Goal: Find specific page/section: Find specific page/section

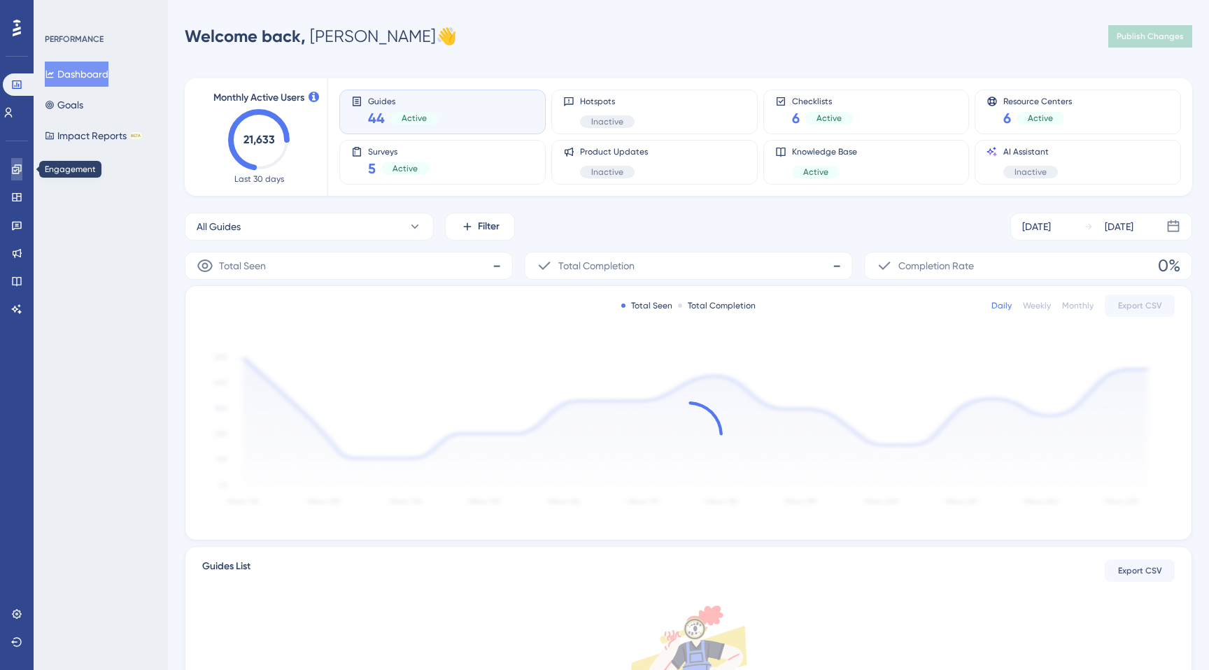
click at [12, 173] on icon at bounding box center [16, 168] width 9 height 9
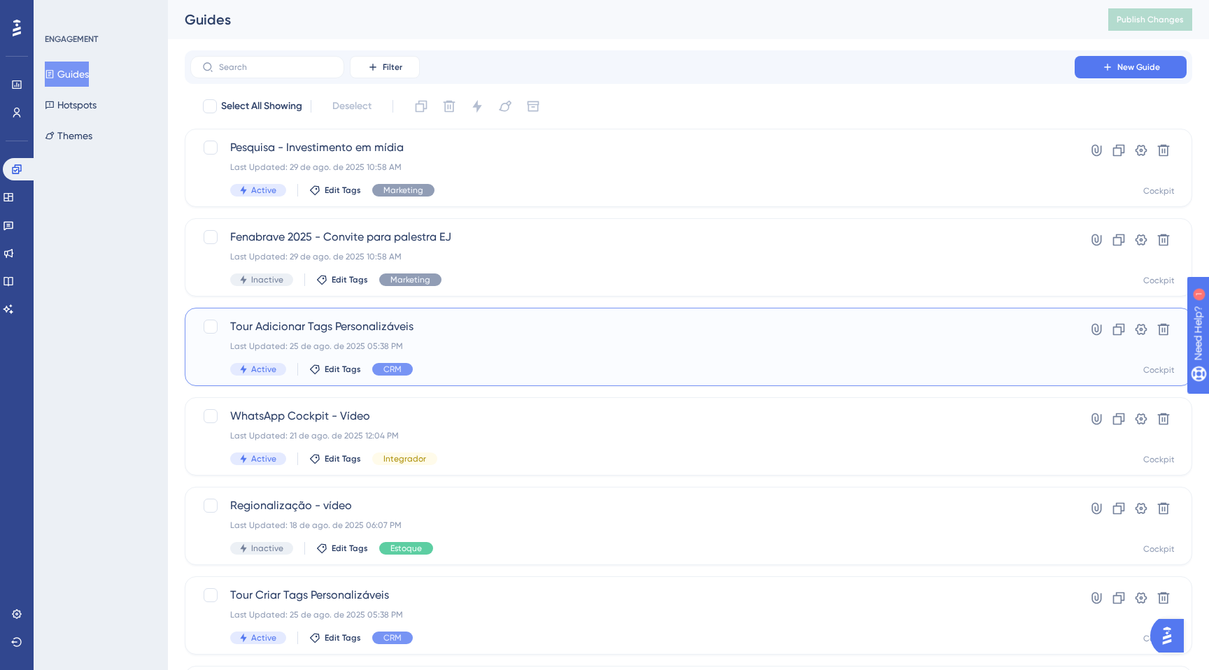
click at [530, 349] on div "Last Updated: 25 de ago. de 2025 05:38 PM" at bounding box center [632, 346] width 805 height 11
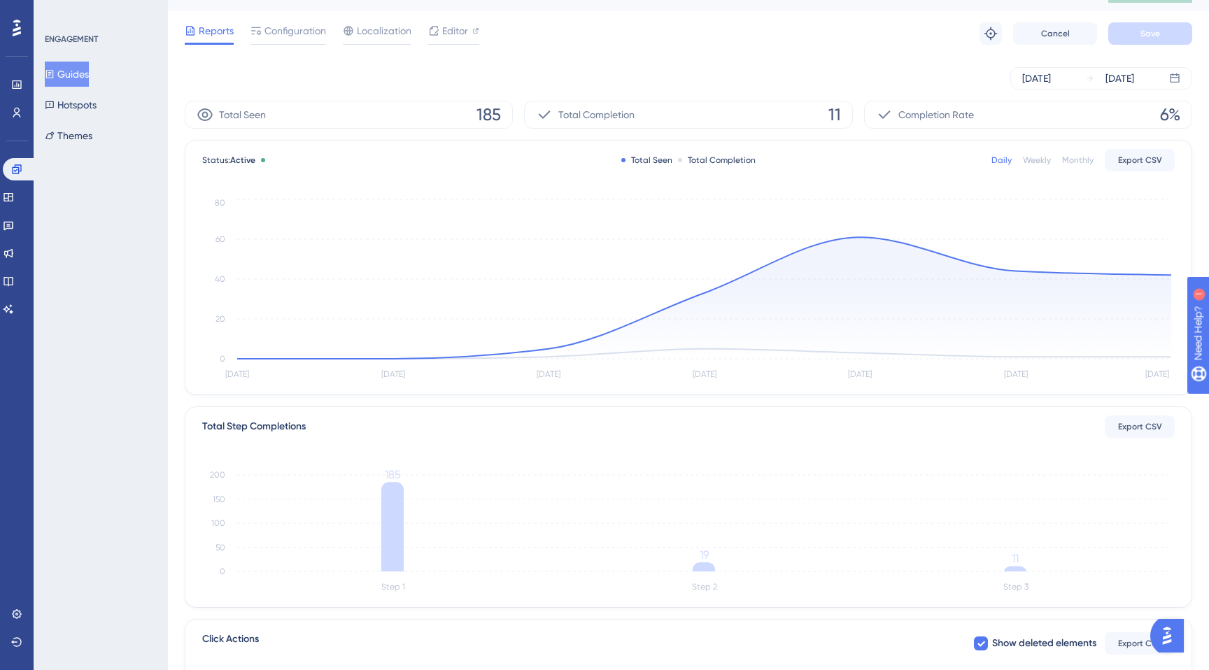
scroll to position [20, 0]
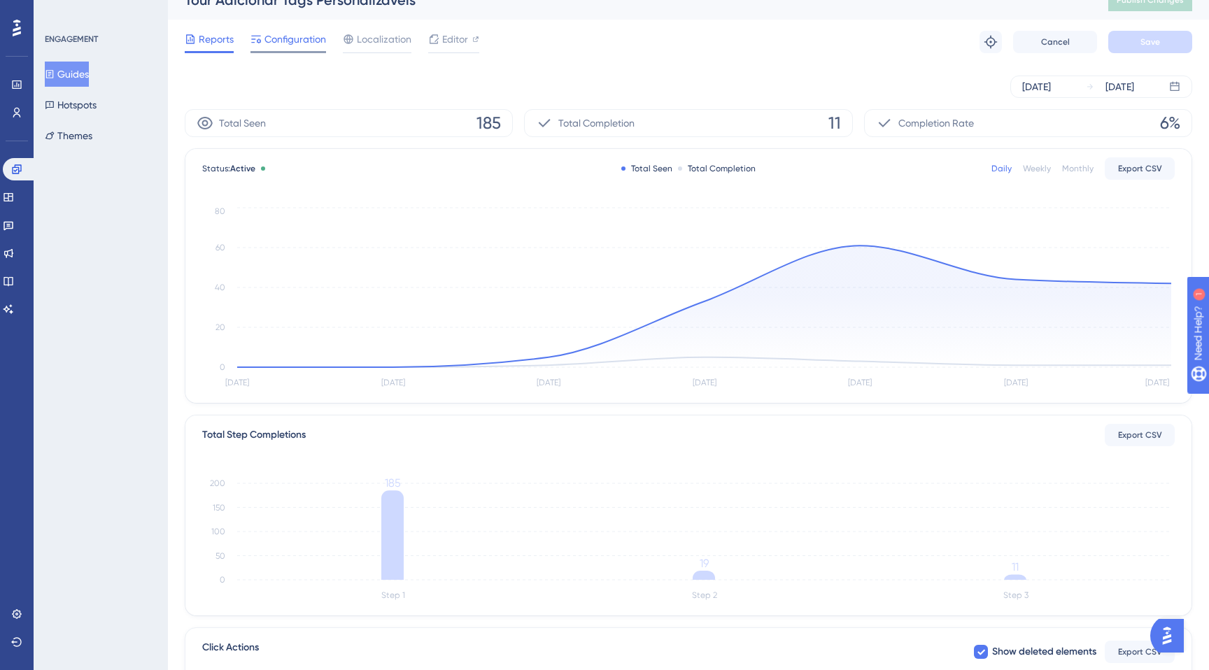
click at [279, 43] on span "Configuration" at bounding box center [295, 39] width 62 height 17
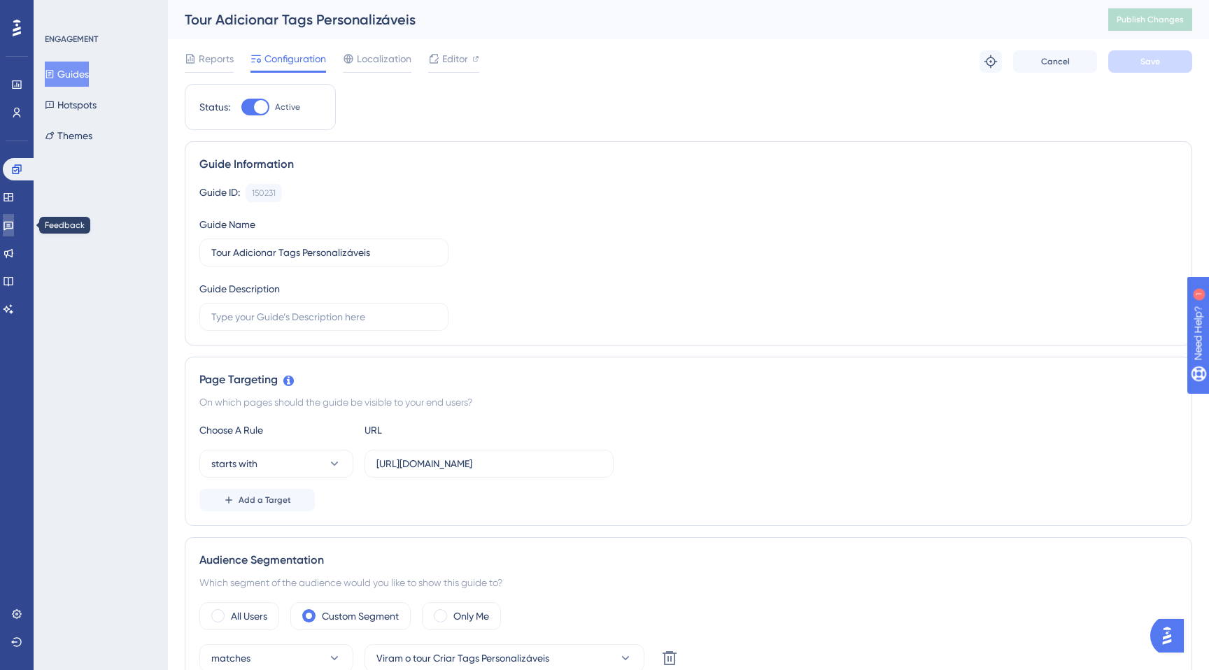
click at [14, 219] on link at bounding box center [8, 225] width 11 height 22
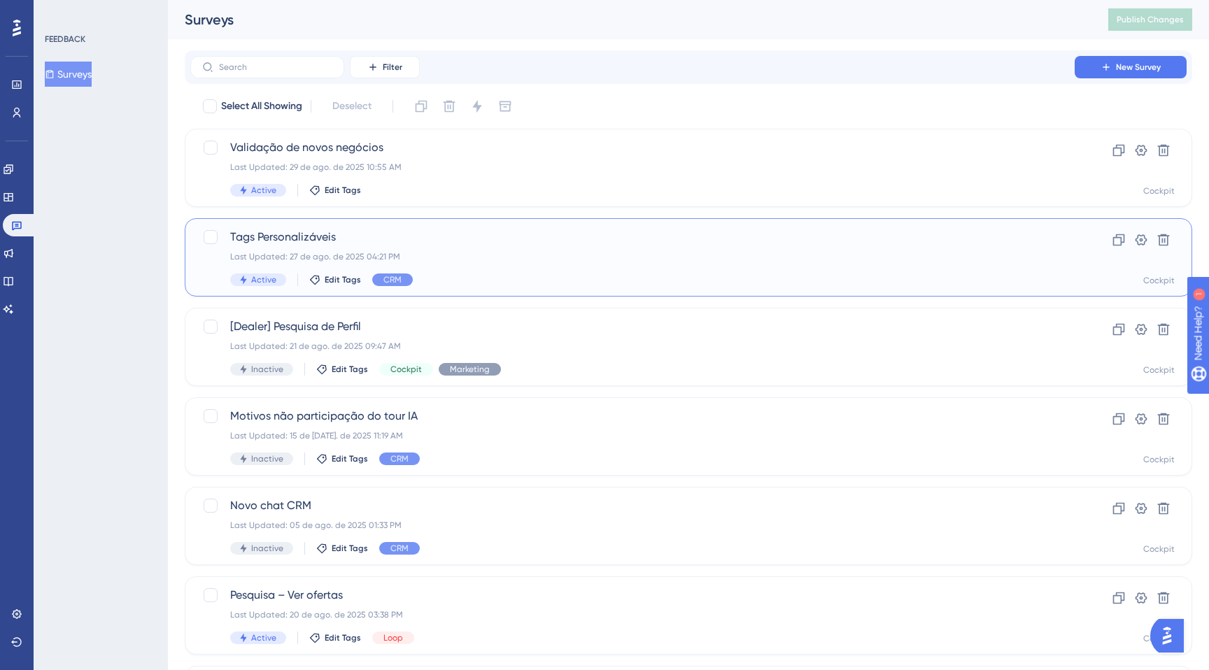
click at [477, 279] on div "Active Edit Tags CRM" at bounding box center [632, 280] width 805 height 13
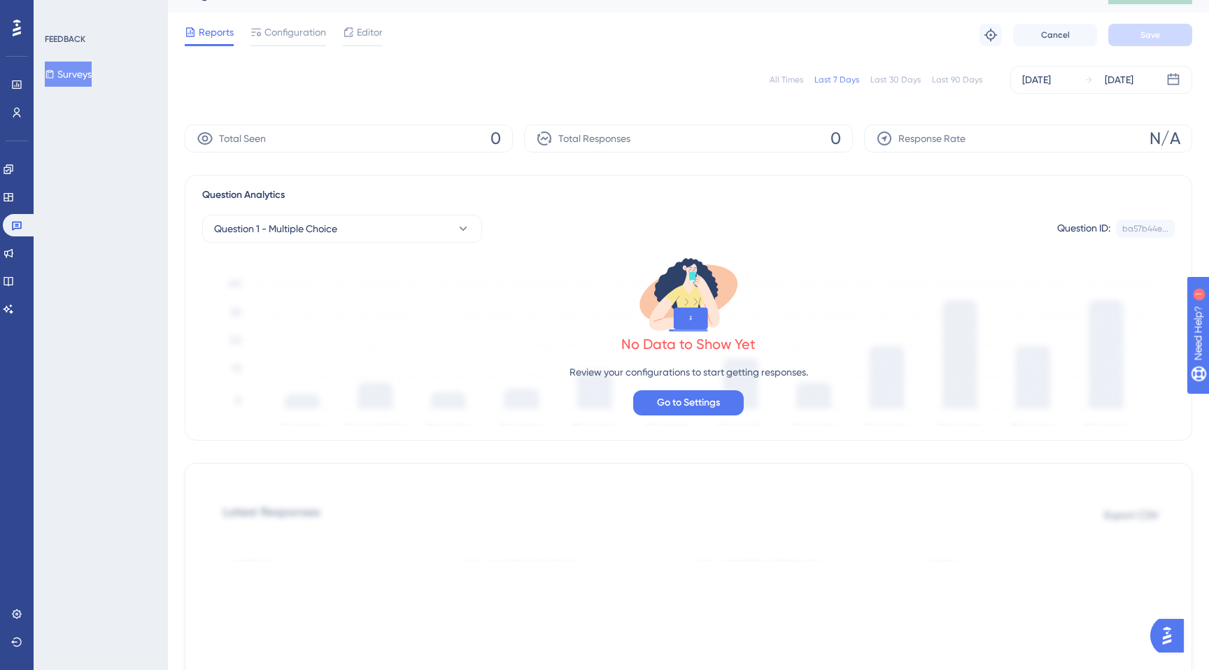
scroll to position [27, 0]
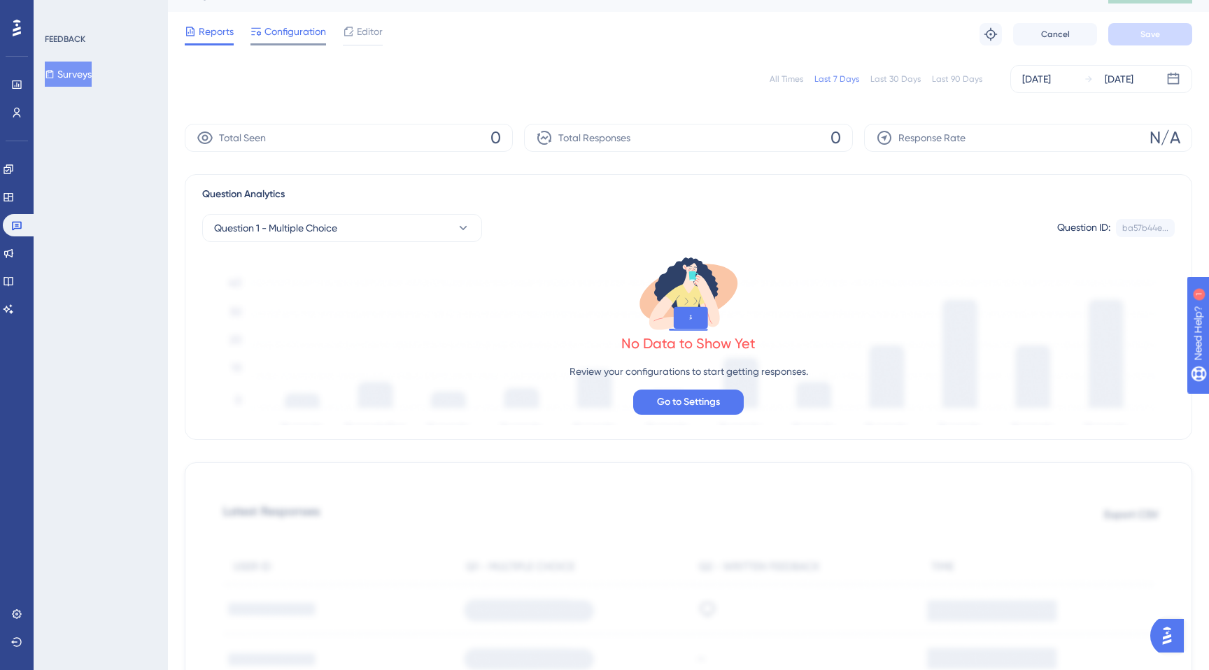
click at [281, 36] on span "Configuration" at bounding box center [295, 31] width 62 height 17
